Goal: Navigation & Orientation: Go to known website

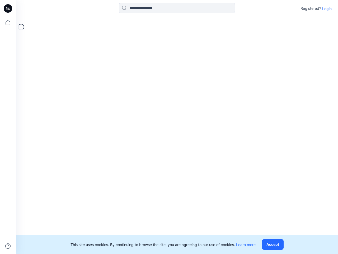
click at [169, 127] on div "Loading..." at bounding box center [177, 135] width 322 height 237
click at [8, 8] on icon at bounding box center [9, 8] width 2 height 0
click at [8, 23] on icon at bounding box center [8, 23] width 12 height 12
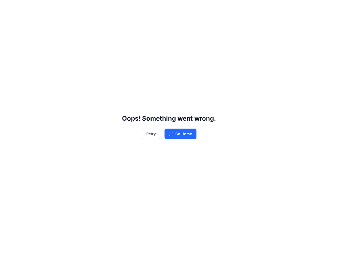
click at [8, 246] on div "Oops! Something went wrong. Retry Go Home" at bounding box center [169, 127] width 338 height 254
click at [177, 8] on div "Oops! Something went wrong. Retry Go Home" at bounding box center [169, 127] width 338 height 254
click at [327, 8] on div "Oops! Something went wrong. Retry Go Home" at bounding box center [169, 127] width 338 height 254
click at [274, 244] on div "Oops! Something went wrong. Retry Go Home" at bounding box center [169, 127] width 338 height 254
